Goal: Transaction & Acquisition: Purchase product/service

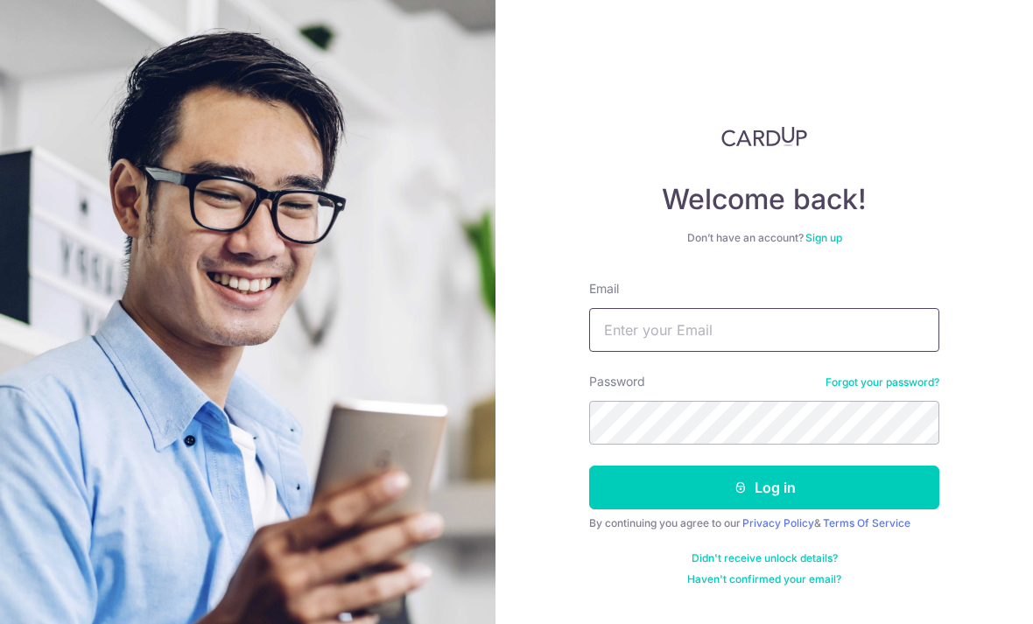
click at [877, 343] on input "Email" at bounding box center [764, 330] width 350 height 44
click at [800, 327] on input "Email" at bounding box center [764, 330] width 350 height 44
type input "[EMAIL_ADDRESS][DOMAIN_NAME]"
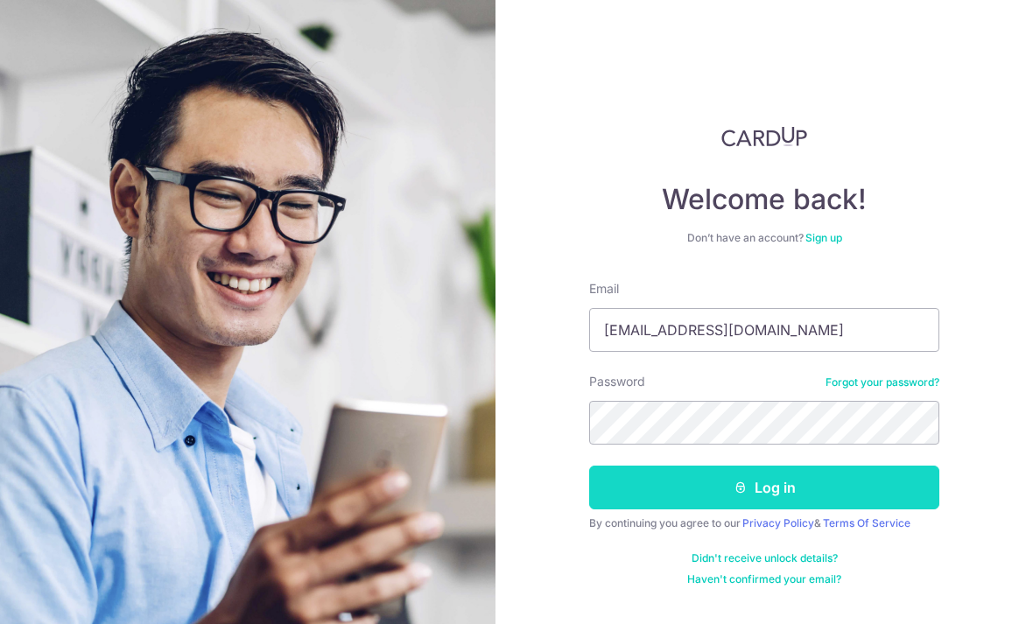
click at [855, 492] on button "Log in" at bounding box center [764, 488] width 350 height 44
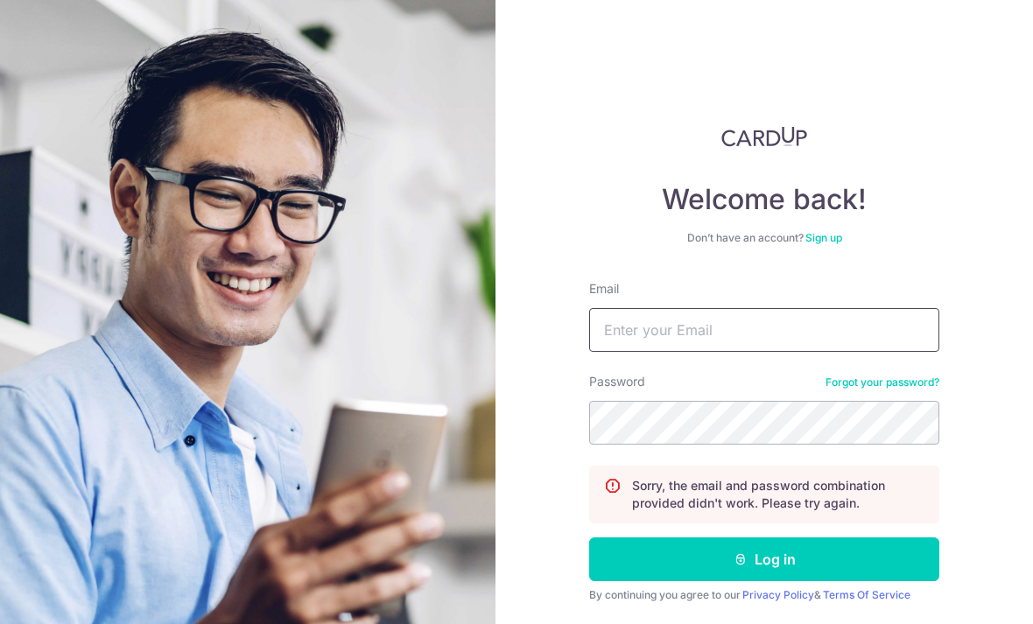
click at [788, 341] on input "Email" at bounding box center [764, 330] width 350 height 44
type input "[EMAIL_ADDRESS][DOMAIN_NAME]"
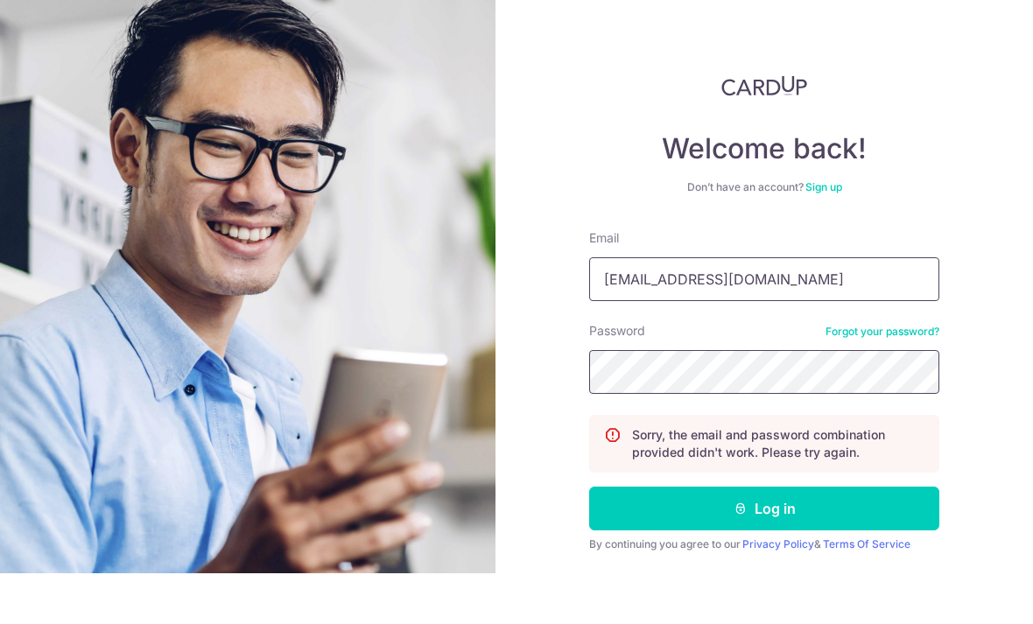
scroll to position [58, 0]
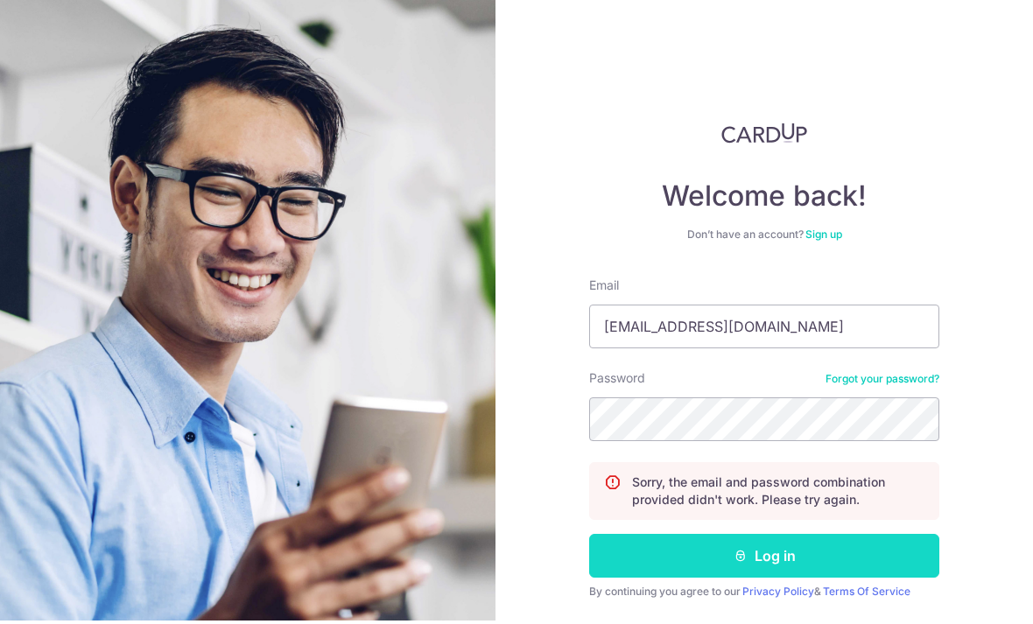
click at [902, 538] on button "Log in" at bounding box center [764, 560] width 350 height 44
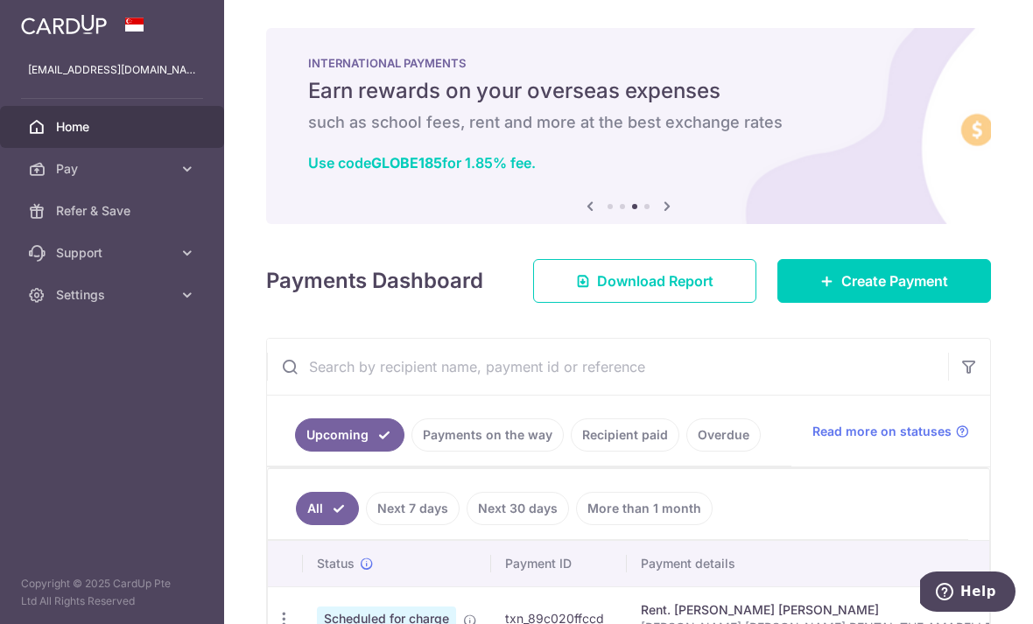
type input "J"
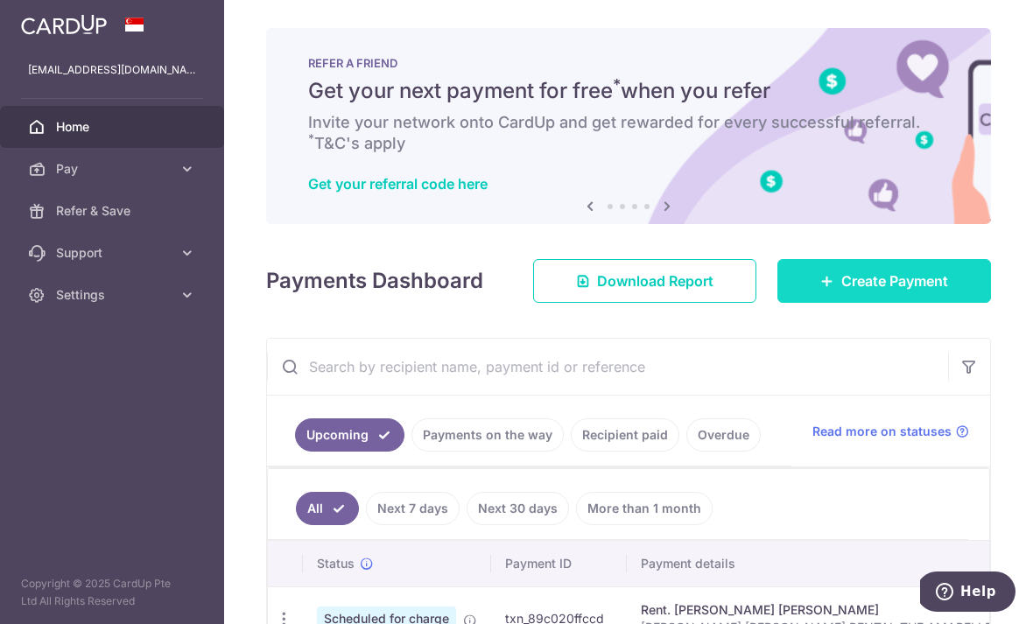
click at [918, 292] on span "Create Payment" at bounding box center [894, 281] width 107 height 21
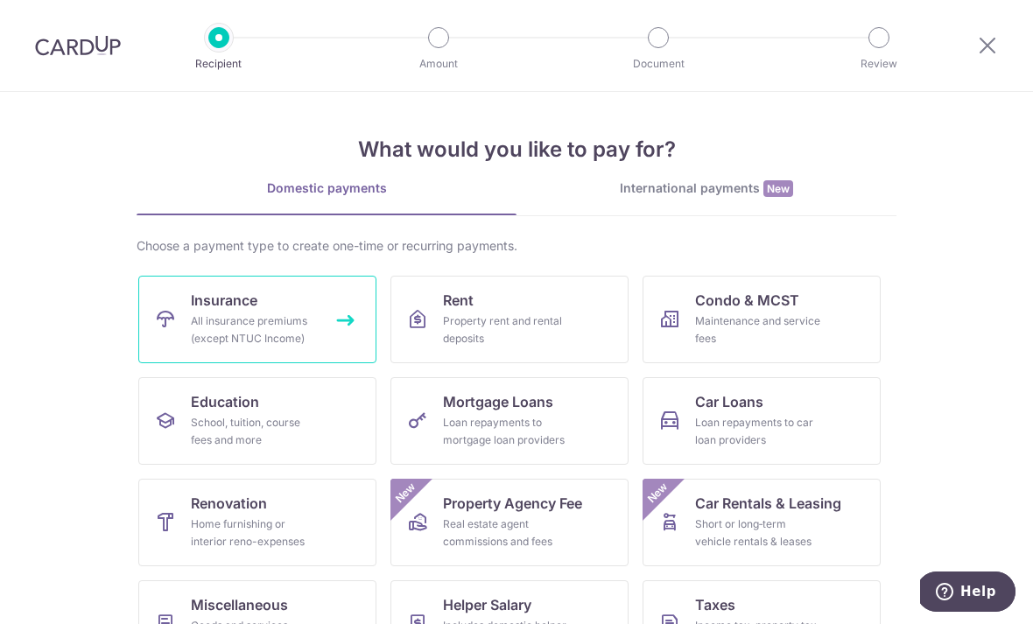
click at [322, 314] on link "Insurance All insurance premiums (except NTUC Income)" at bounding box center [257, 320] width 238 height 88
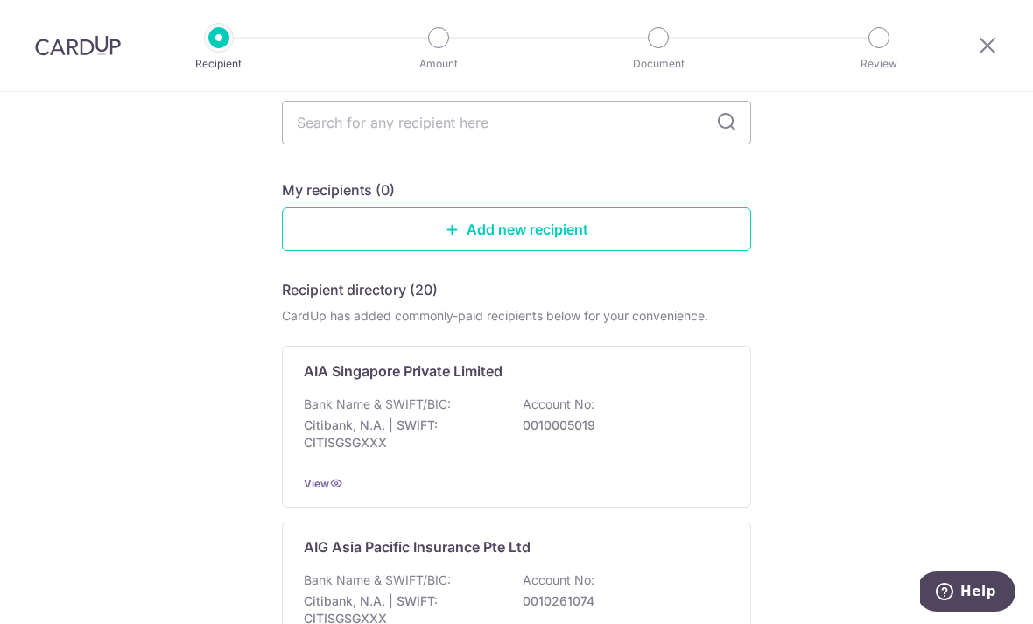
scroll to position [130, 0]
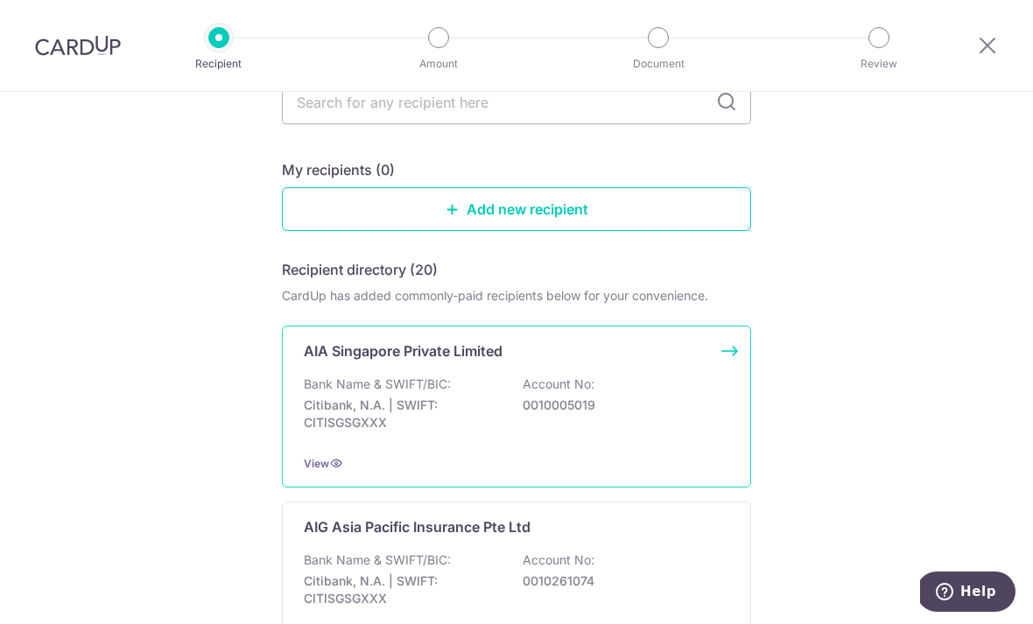
click at [503, 440] on div "Bank Name & SWIFT/BIC: Citibank, N.A. | SWIFT: CITISGSGXXX Account No: 00100050…" at bounding box center [516, 408] width 425 height 65
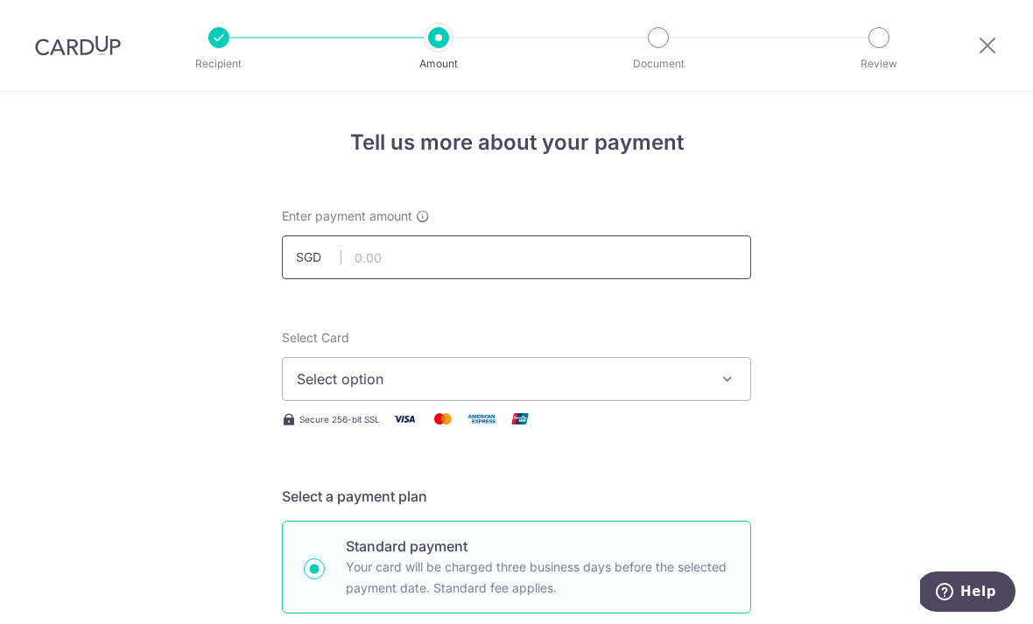
click at [639, 247] on input "text" at bounding box center [516, 258] width 469 height 44
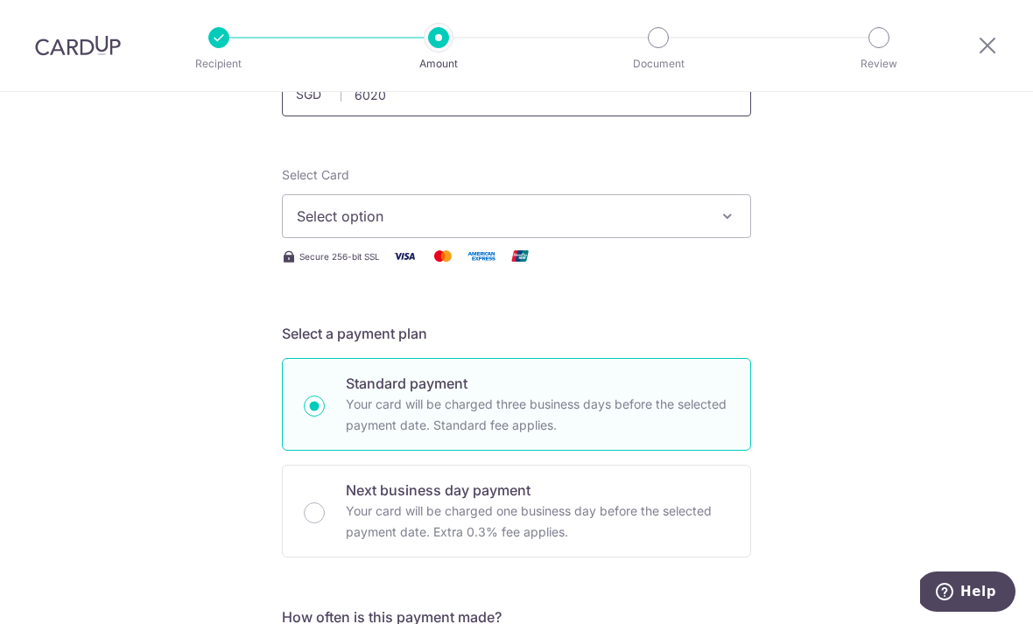
scroll to position [175, 0]
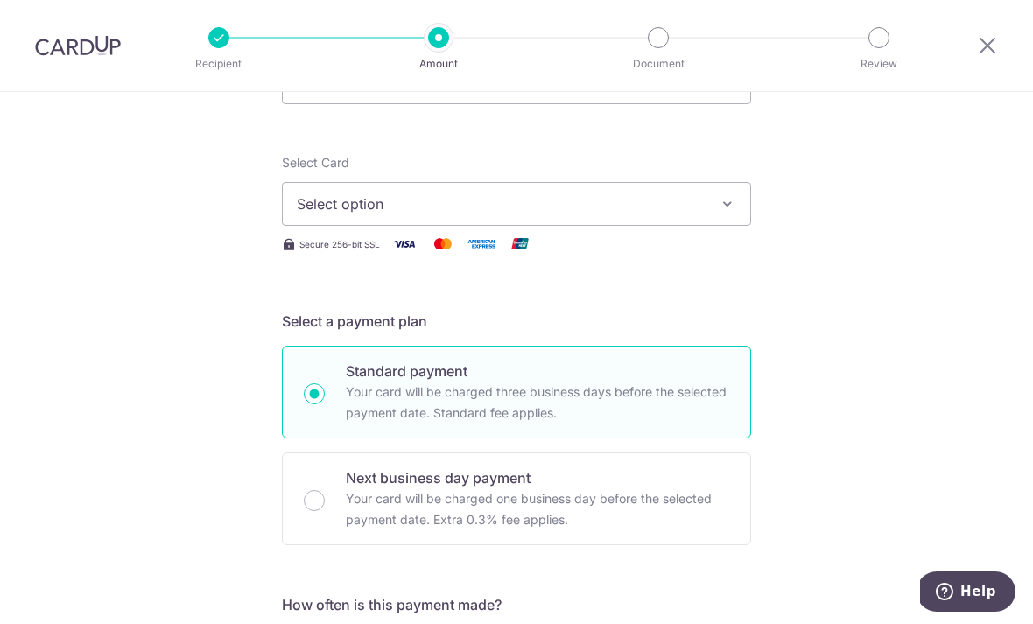
click at [708, 218] on button "Select option" at bounding box center [516, 204] width 469 height 44
type input "6,020.00"
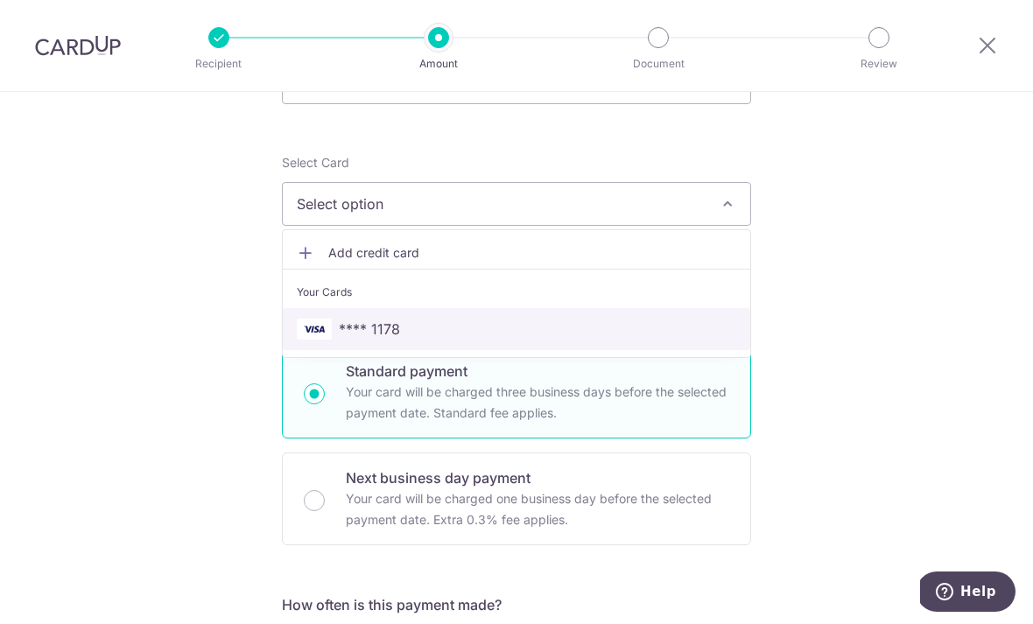
click at [652, 339] on span "**** 1178" at bounding box center [517, 329] width 440 height 21
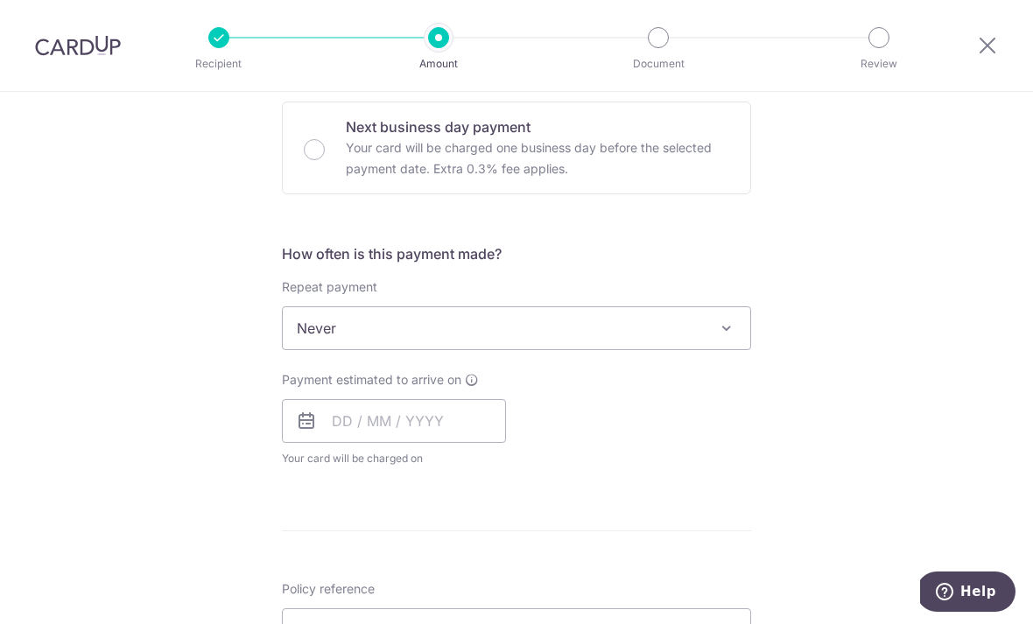
scroll to position [528, 0]
click at [655, 339] on span "Never" at bounding box center [517, 327] width 468 height 42
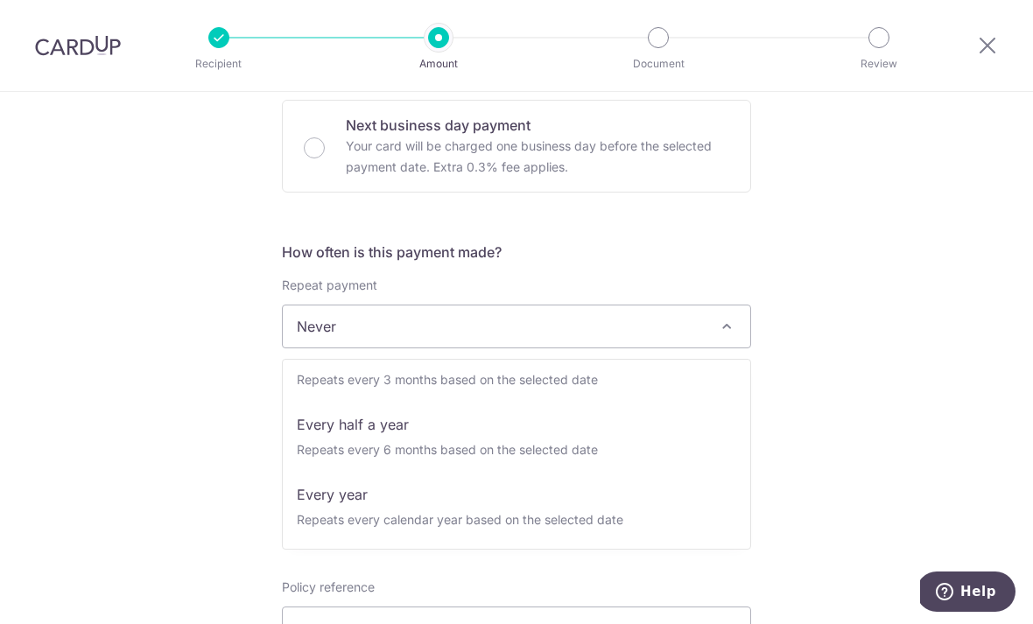
scroll to position [245, 0]
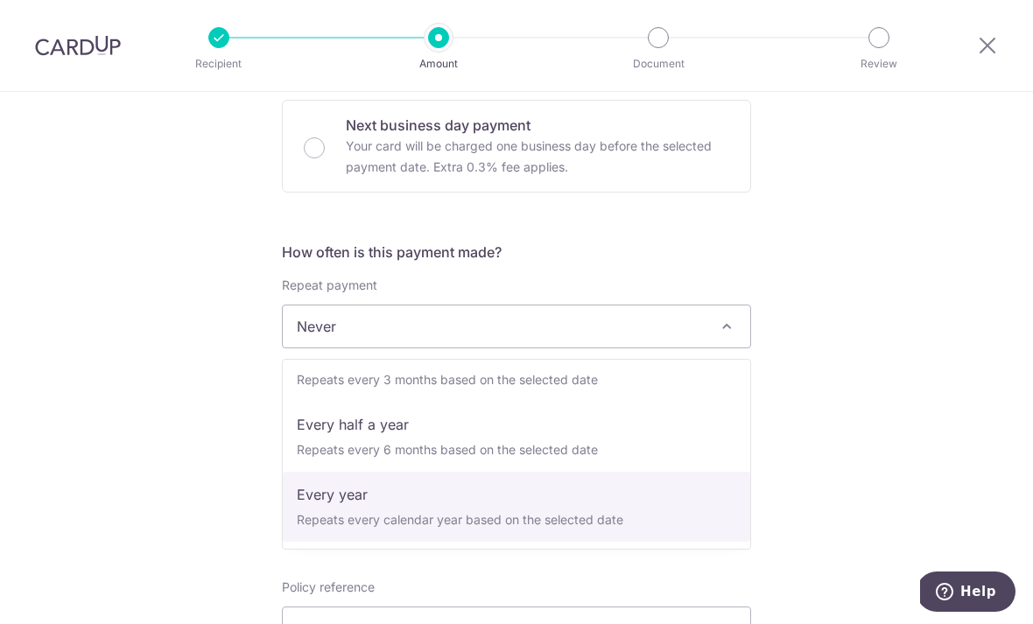
select select "6"
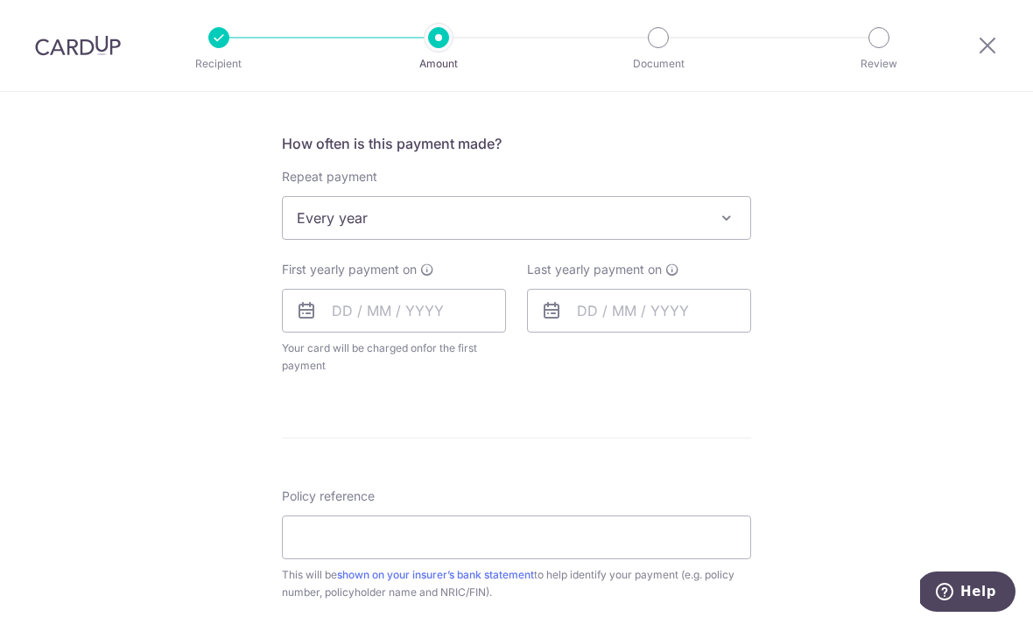
scroll to position [638, 0]
click at [320, 318] on input "text" at bounding box center [394, 309] width 224 height 44
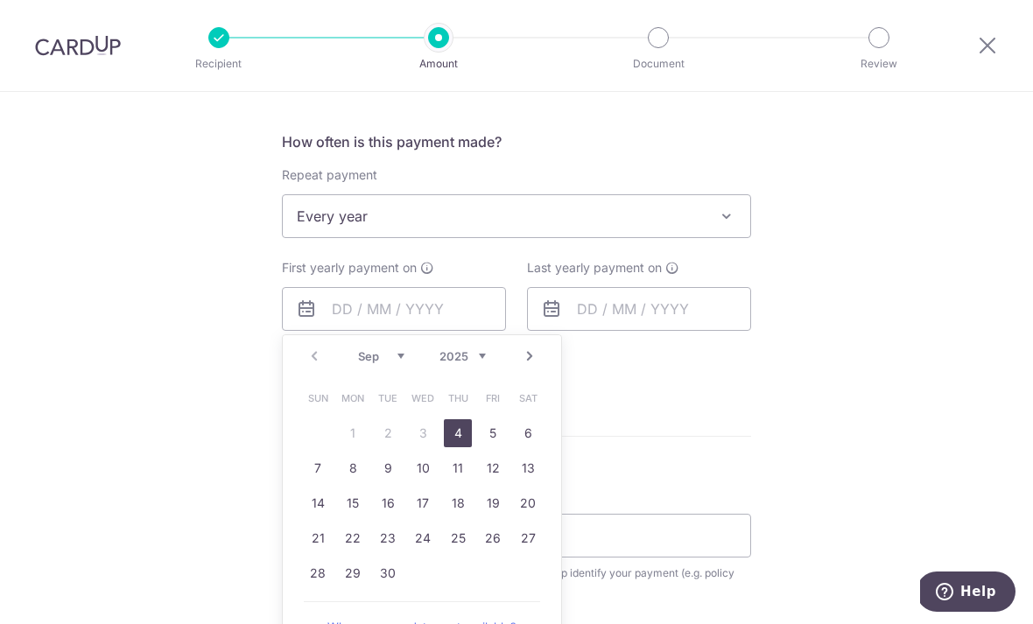
click at [462, 446] on link "4" at bounding box center [458, 433] width 28 height 28
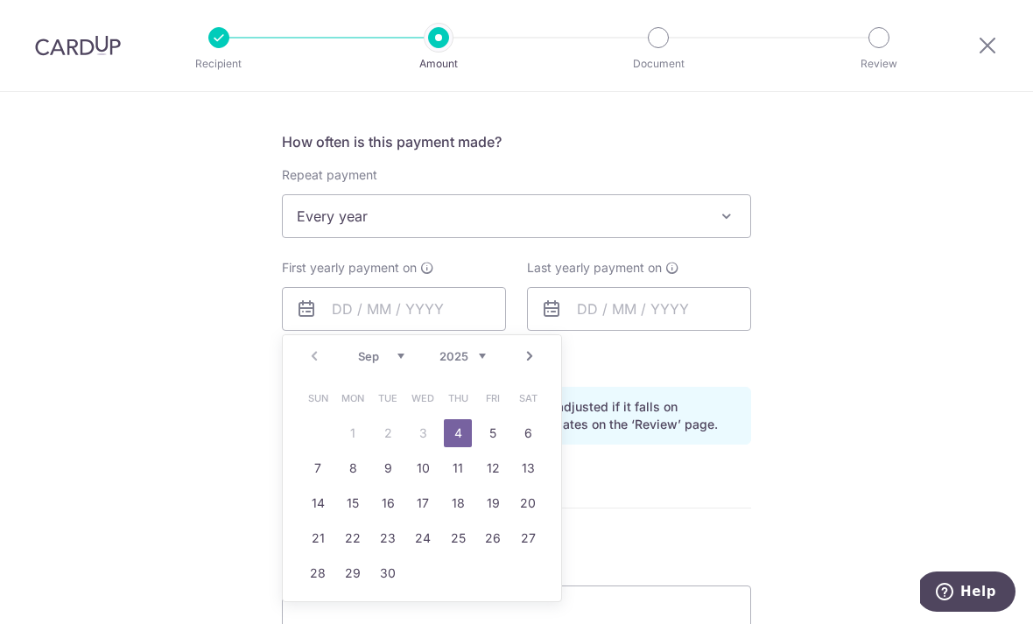
type input "04/09/2025"
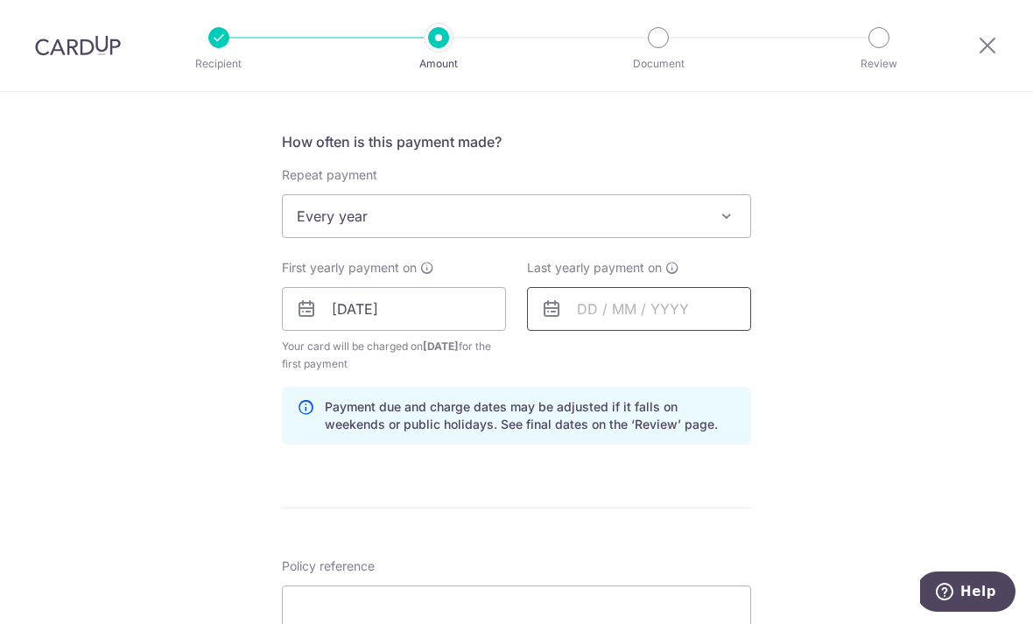
click at [693, 319] on input "text" at bounding box center [639, 309] width 224 height 44
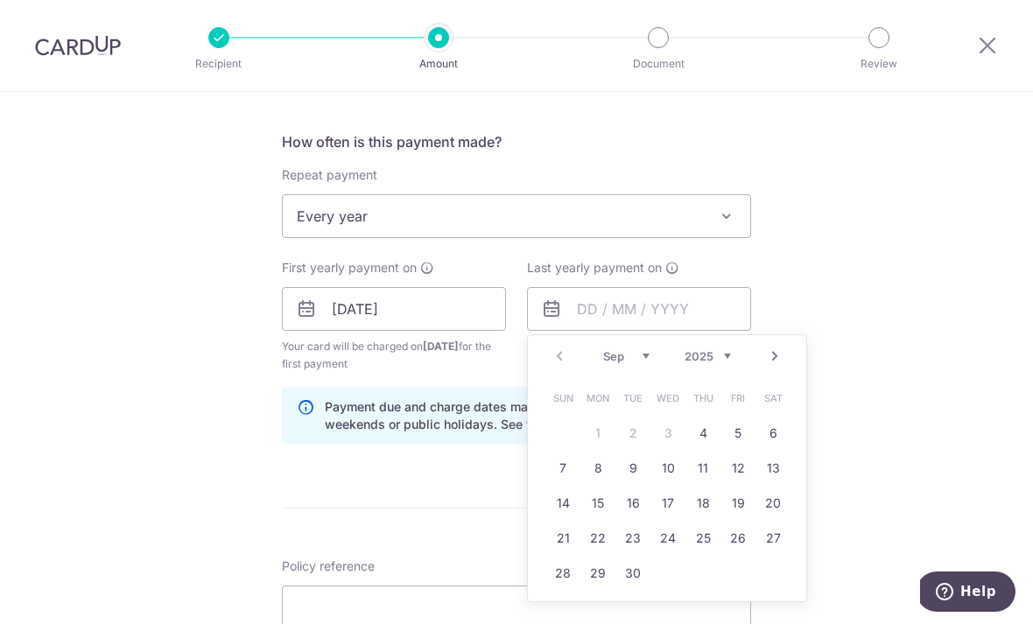
click at [713, 362] on select "2025 2026 2027 2028 2029 2030 2031 2032 2033 2034 2035" at bounding box center [708, 356] width 46 height 14
click at [671, 444] on link "1" at bounding box center [668, 433] width 28 height 28
type input "01/09/2027"
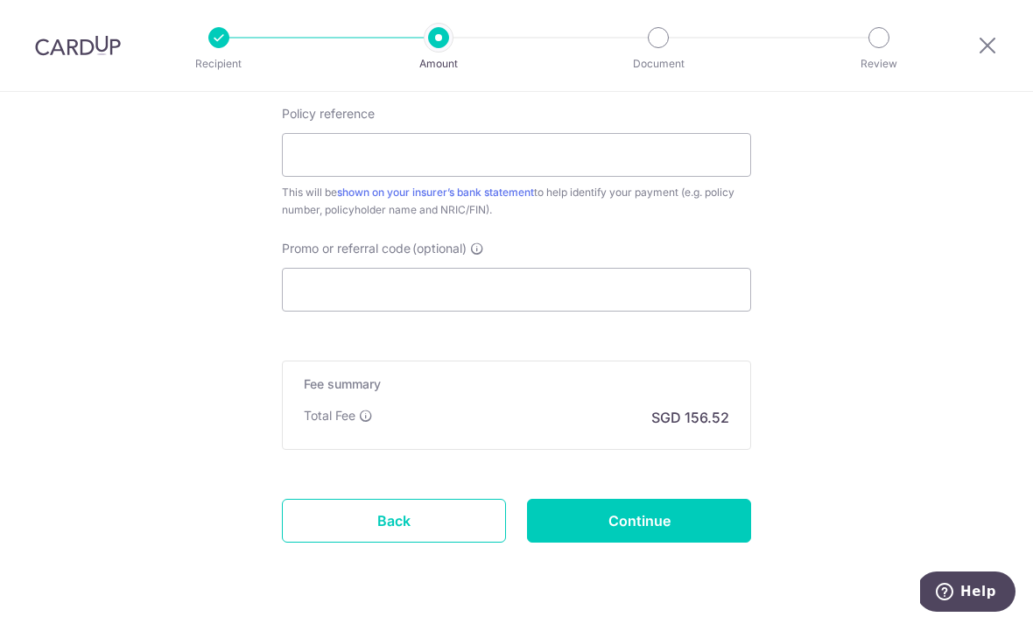
scroll to position [1090, 0]
click at [355, 425] on p "Total Fee" at bounding box center [330, 417] width 52 height 18
